Goal: Task Accomplishment & Management: Use online tool/utility

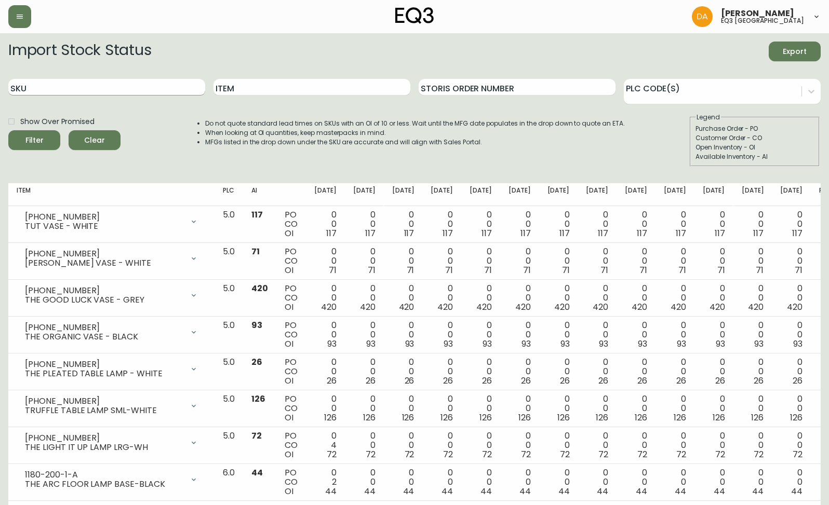
click at [115, 82] on input "SKU" at bounding box center [106, 87] width 197 height 17
click at [289, 92] on input "Item" at bounding box center [311, 87] width 197 height 17
type input "PLACE"
click at [8, 130] on button "Filter" at bounding box center [34, 140] width 52 height 20
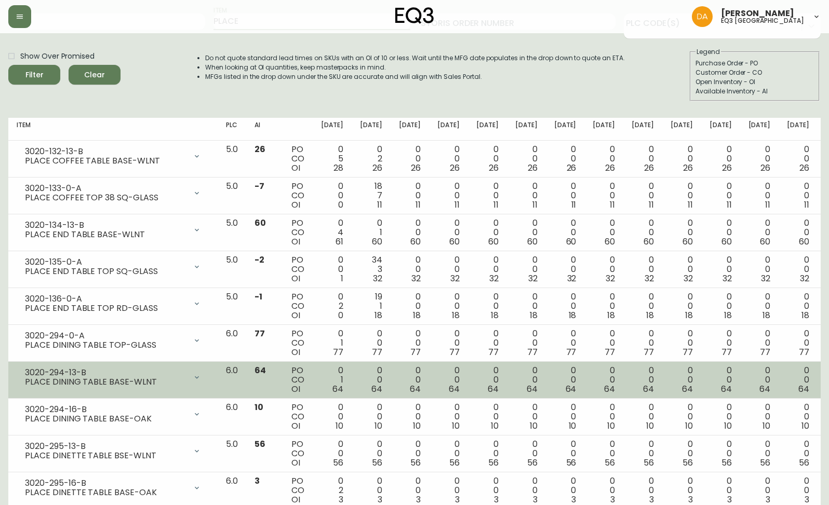
scroll to position [69, 0]
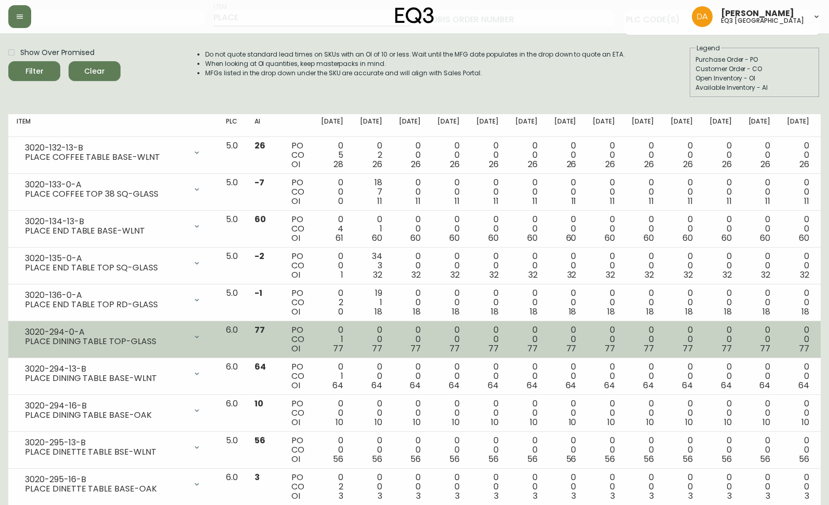
click at [201, 340] on icon at bounding box center [197, 337] width 8 height 8
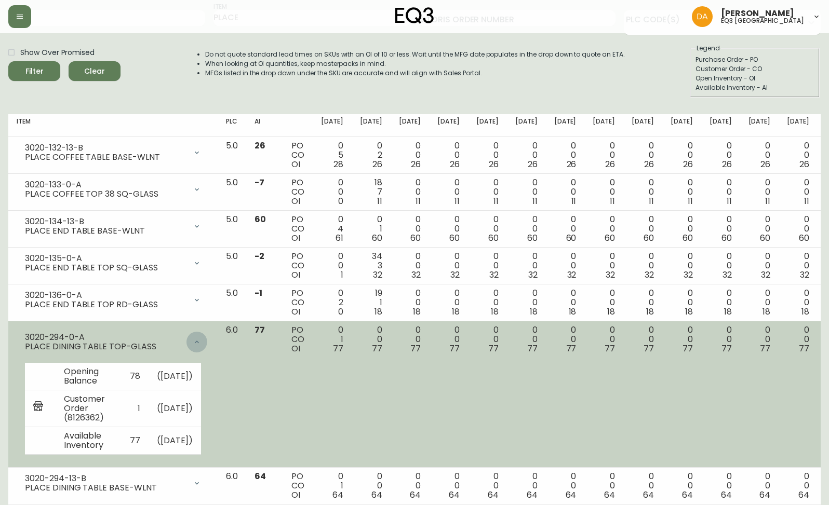
click at [201, 340] on icon at bounding box center [197, 342] width 8 height 8
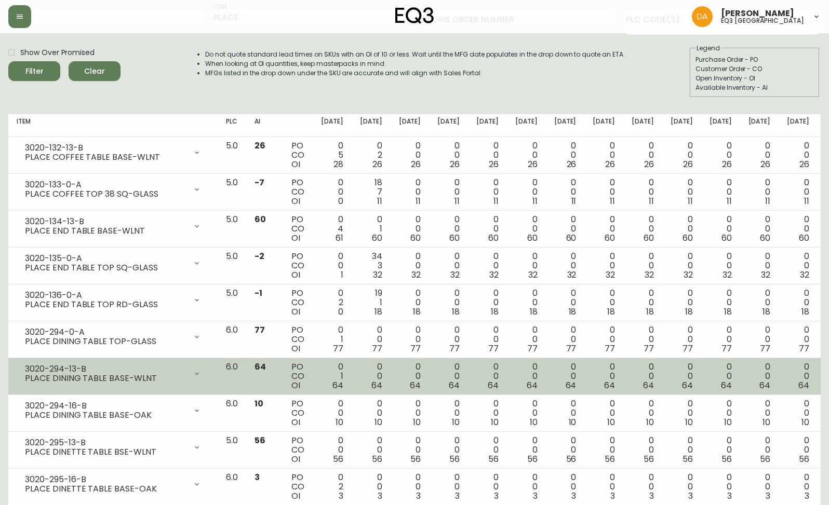
click at [201, 374] on icon at bounding box center [197, 374] width 8 height 8
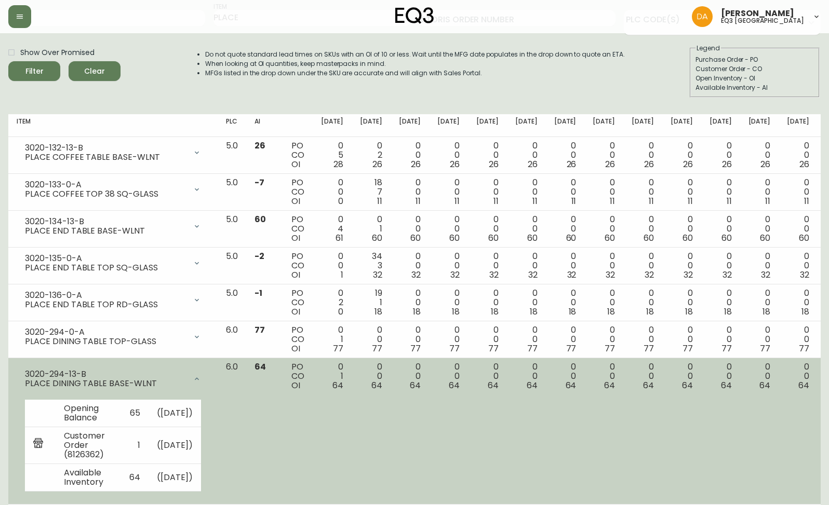
click at [205, 374] on div at bounding box center [196, 379] width 21 height 21
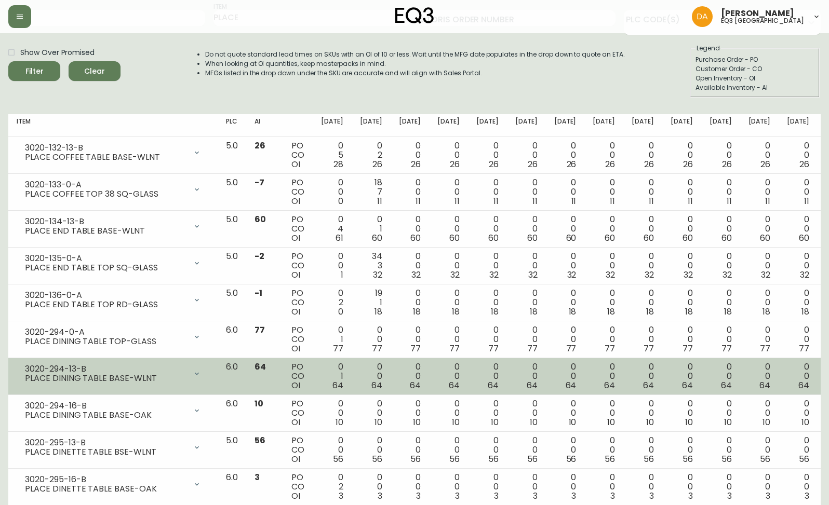
click at [204, 387] on td "3020-294-13-B PLACE DINING TABLE BASE-WLNT Opening Balance 65 ( [DATE] ) Custom…" at bounding box center [112, 376] width 209 height 37
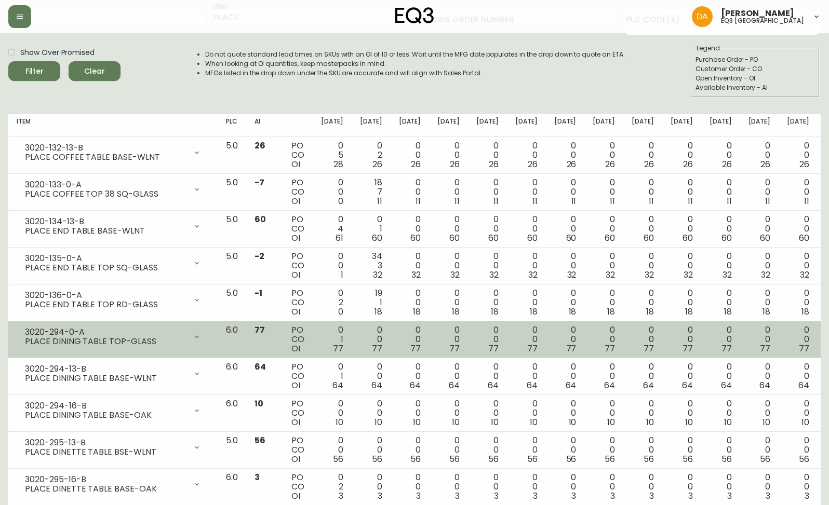
click at [209, 344] on div "3020-294-0-A PLACE DINING TABLE TOP-GLASS" at bounding box center [113, 337] width 193 height 23
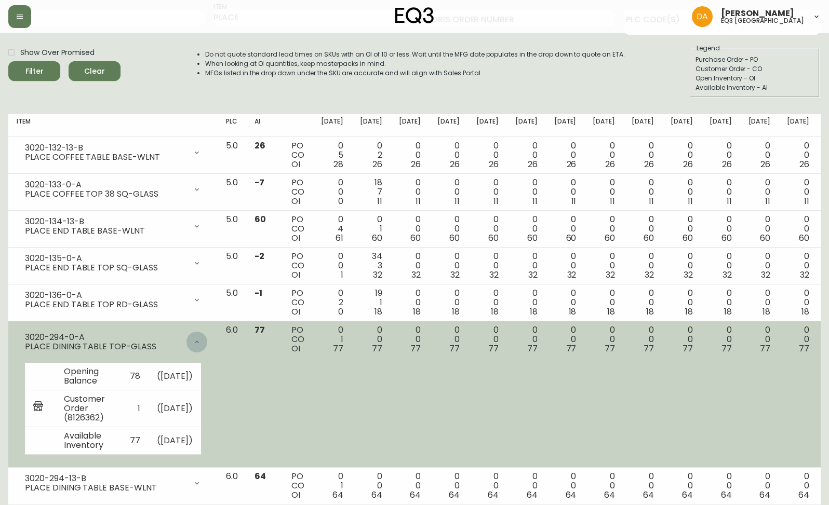
click at [207, 344] on div at bounding box center [196, 342] width 21 height 21
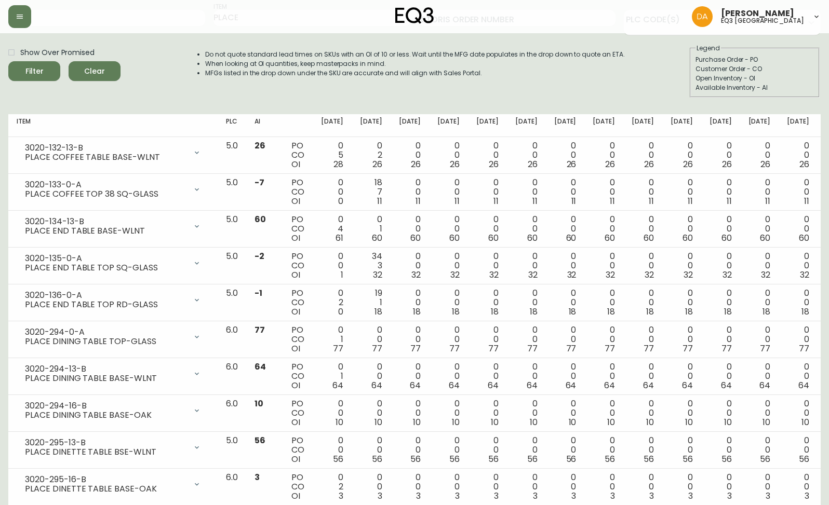
click at [4, 361] on main "Import Stock Status Export SKU Item PLACE Storis Order Number PLC Code(s) Show …" at bounding box center [414, 486] width 829 height 1044
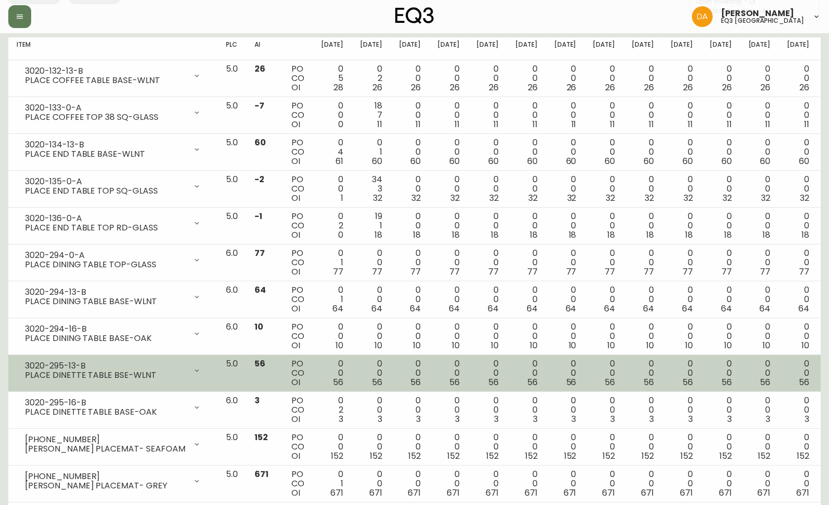
scroll to position [0, 0]
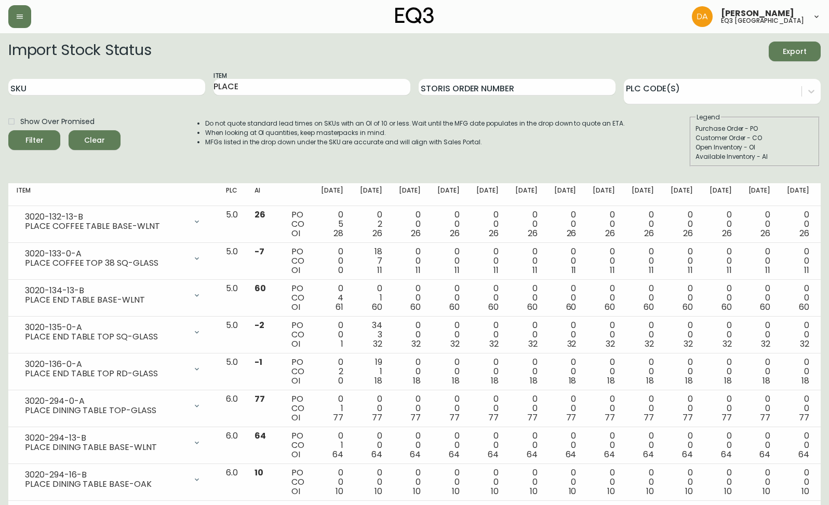
click at [236, 125] on li "Do not quote standard lead times on SKUs with an OI of 10 or less. Wait until t…" at bounding box center [415, 123] width 420 height 9
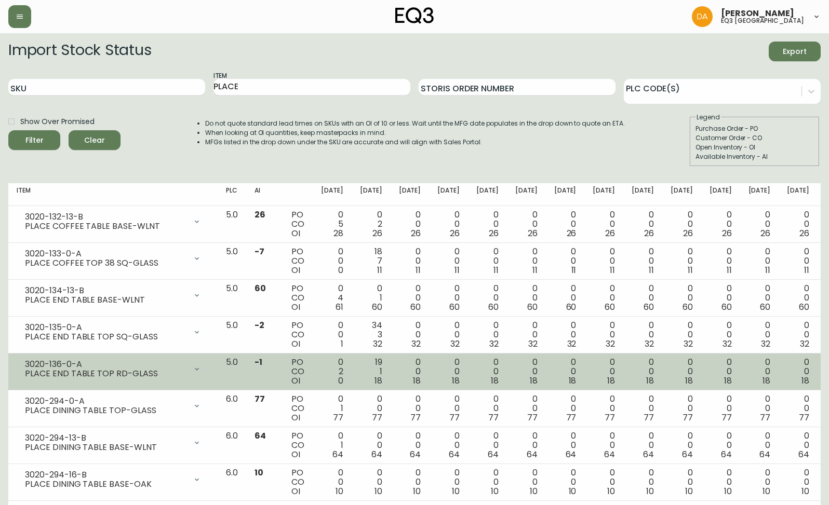
click at [97, 381] on td "3020-136-0-A PLACE END TABLE TOP RD-GLASS Opening Balance 2 ( [DATE] ) Customer…" at bounding box center [112, 372] width 209 height 37
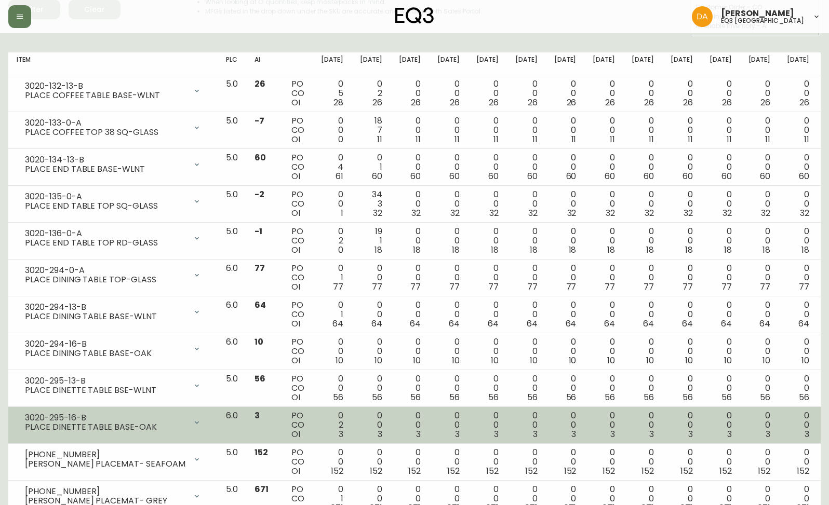
scroll to position [138, 0]
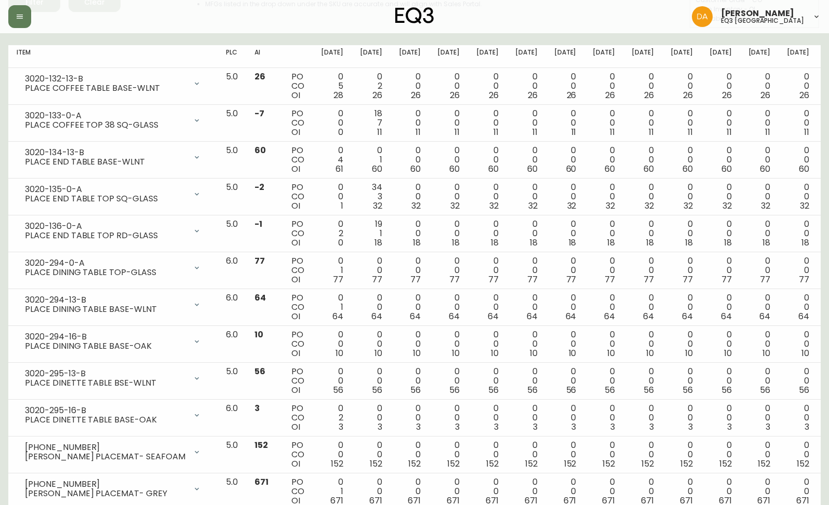
drag, startPoint x: 7, startPoint y: 40, endPoint x: 61, endPoint y: 23, distance: 56.5
click at [7, 40] on main "Import Stock Status Export SKU Item PLACE Storis Order Number PLC Code(s) Show …" at bounding box center [414, 417] width 829 height 1044
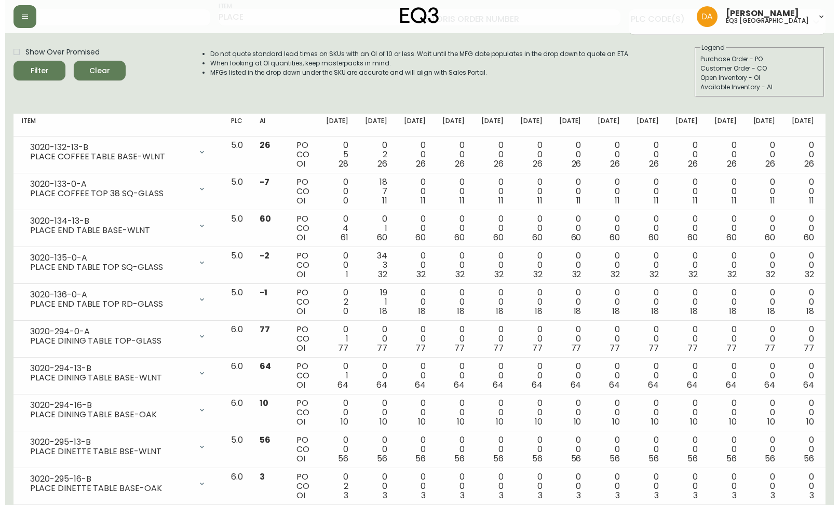
scroll to position [0, 0]
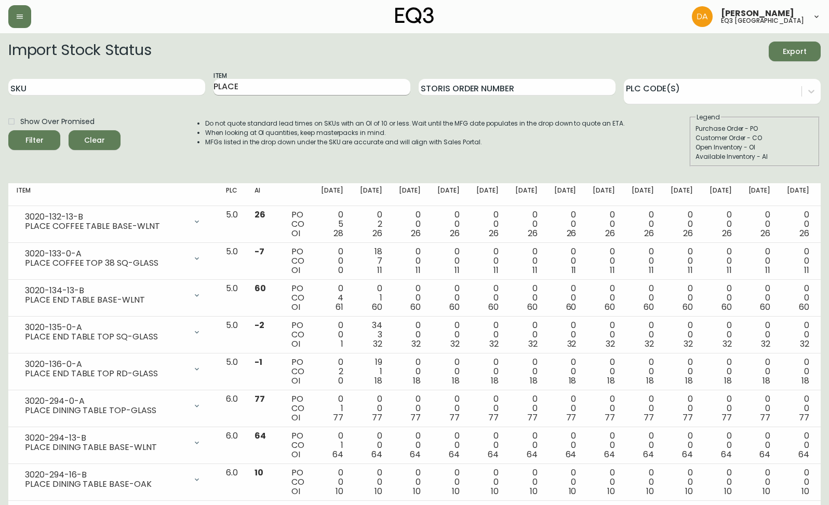
drag, startPoint x: 283, startPoint y: 77, endPoint x: 286, endPoint y: 88, distance: 11.7
click at [285, 88] on div "Item PLACE" at bounding box center [311, 88] width 197 height 34
drag, startPoint x: 286, startPoint y: 88, endPoint x: 167, endPoint y: 82, distance: 118.6
click at [167, 82] on div "SKU Item PLACE Storis Order Number PLC Code(s)" at bounding box center [414, 88] width 812 height 34
drag, startPoint x: 179, startPoint y: 86, endPoint x: 189, endPoint y: 73, distance: 15.9
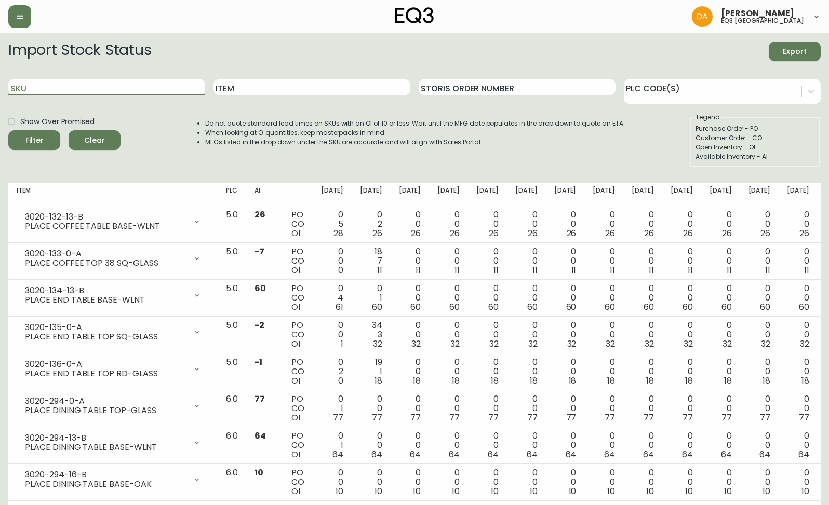
click at [178, 86] on input "SKU" at bounding box center [106, 87] width 197 height 17
paste input "3020-294-32-A"
type input "3020-294-32-A"
click at [8, 130] on button "Filter" at bounding box center [34, 140] width 52 height 20
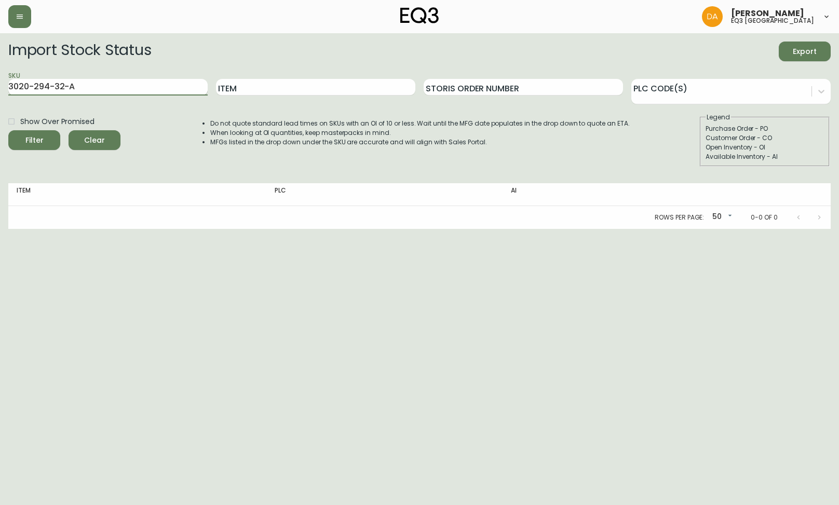
click at [183, 87] on input "3020-294-32-A" at bounding box center [107, 87] width 199 height 17
click at [0, 82] on html "[PERSON_NAME] eq3 calgary Import Stock Status Export SKU 3020-294-32-A Item Sto…" at bounding box center [419, 114] width 839 height 229
drag, startPoint x: 22, startPoint y: 252, endPoint x: 41, endPoint y: 235, distance: 25.4
click at [23, 229] on html "[PERSON_NAME] eq3 calgary Import Stock Status Export SKU Item Storis Order Numb…" at bounding box center [419, 114] width 839 height 229
drag, startPoint x: 263, startPoint y: 90, endPoint x: 220, endPoint y: 90, distance: 42.6
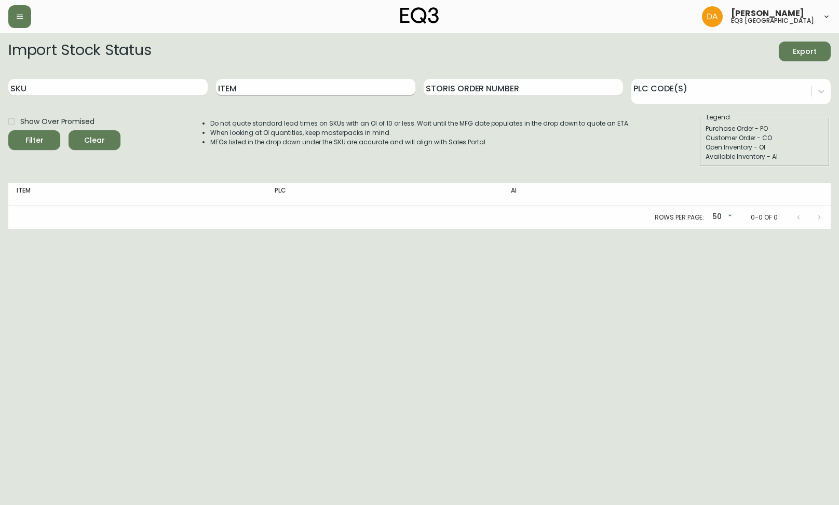
click at [262, 90] on input "Item" at bounding box center [315, 87] width 199 height 17
click at [146, 90] on input "SKU" at bounding box center [107, 87] width 199 height 17
click at [30, 44] on h2 "Import Stock Status" at bounding box center [79, 52] width 143 height 20
